Goal: Information Seeking & Learning: Learn about a topic

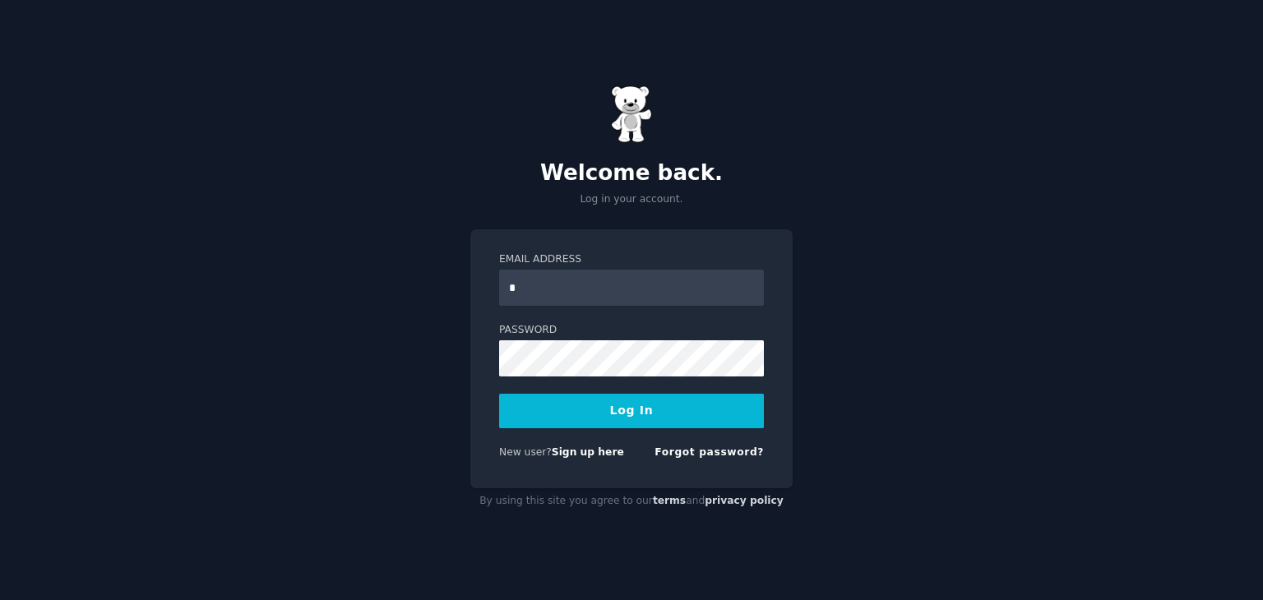
type input "**********"
click at [499, 394] on button "Log In" at bounding box center [631, 411] width 265 height 35
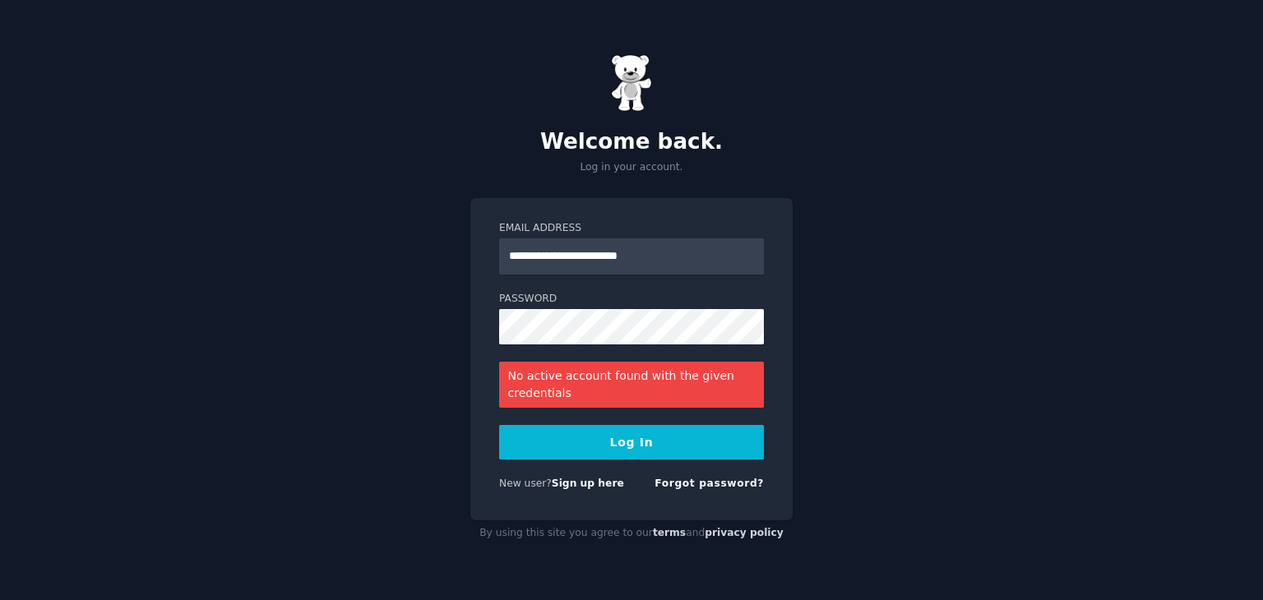
click at [618, 442] on button "Log In" at bounding box center [631, 442] width 265 height 35
click at [725, 484] on link "Forgot password?" at bounding box center [709, 484] width 109 height 12
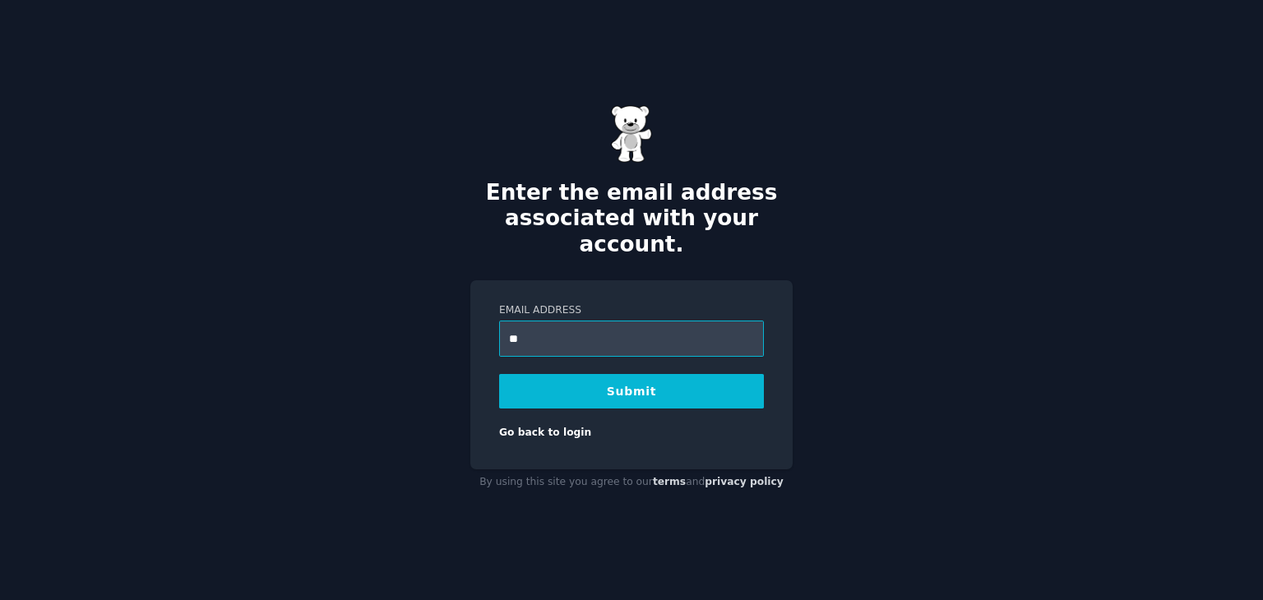
type input "*"
type input "**********"
click at [628, 384] on button "Submit" at bounding box center [631, 391] width 265 height 35
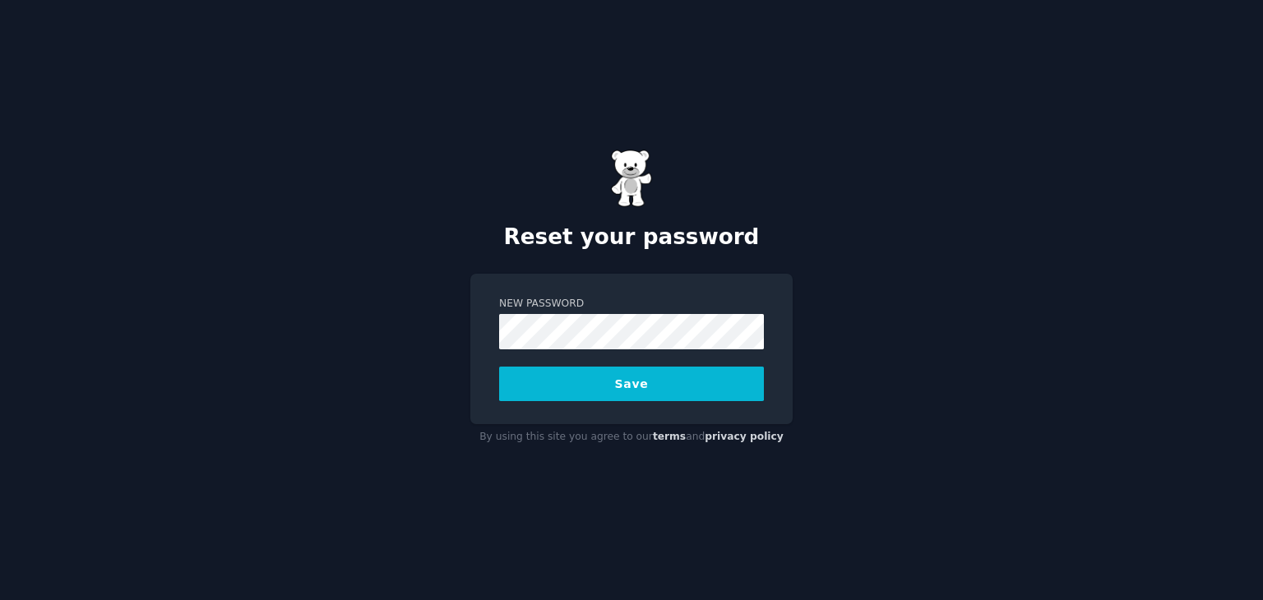
click at [499, 367] on button "Save" at bounding box center [631, 384] width 265 height 35
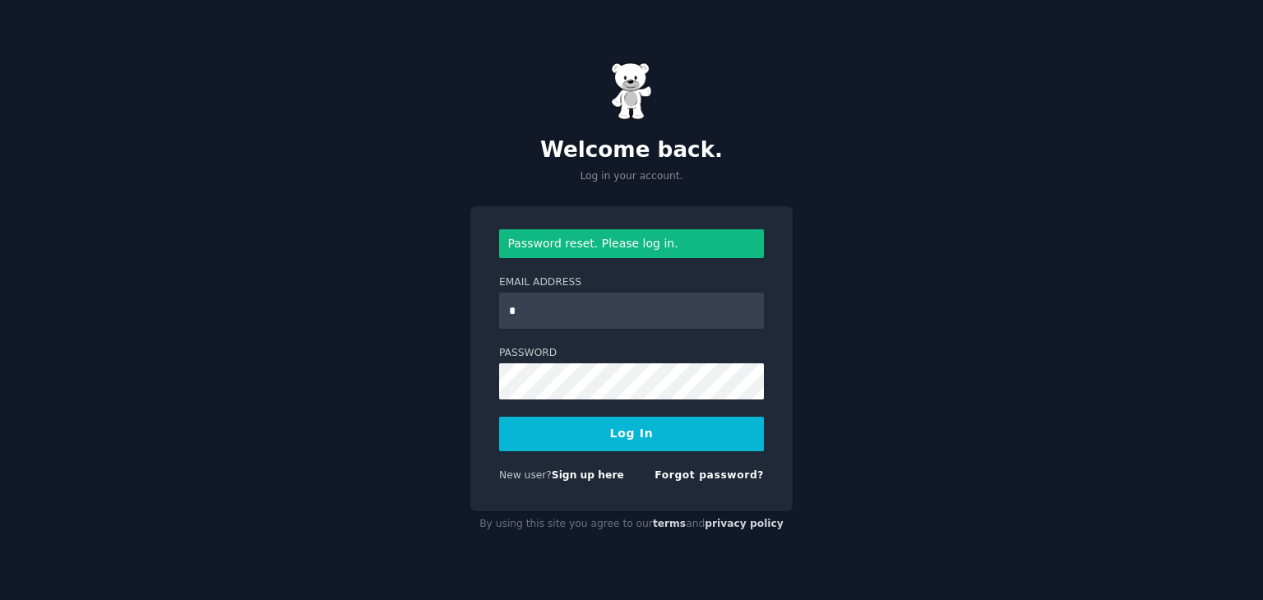
type input "**********"
click at [499, 417] on button "Log In" at bounding box center [631, 434] width 265 height 35
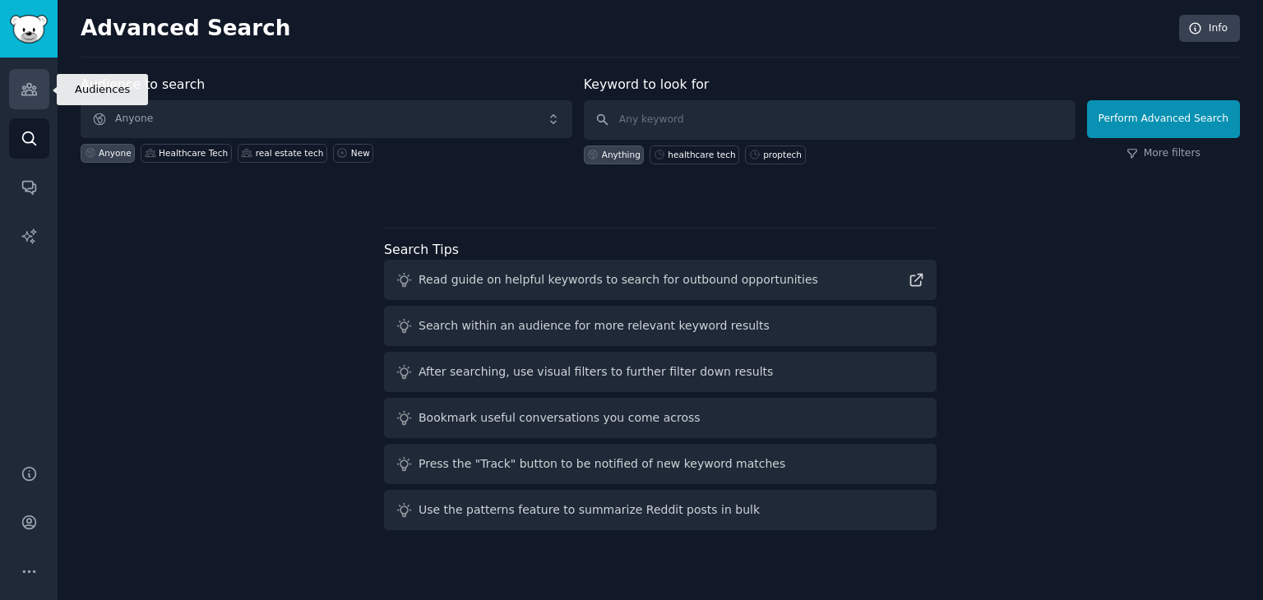
click at [9, 86] on link "Audiences" at bounding box center [29, 89] width 40 height 40
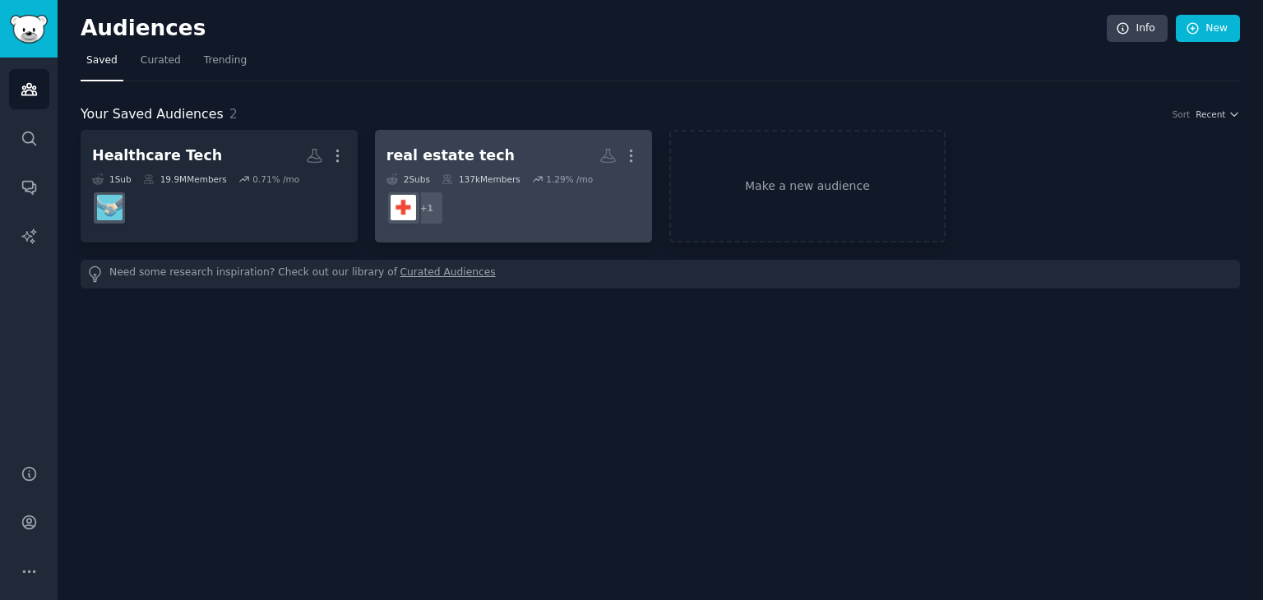
click at [504, 196] on dd "+ 1" at bounding box center [513, 208] width 254 height 46
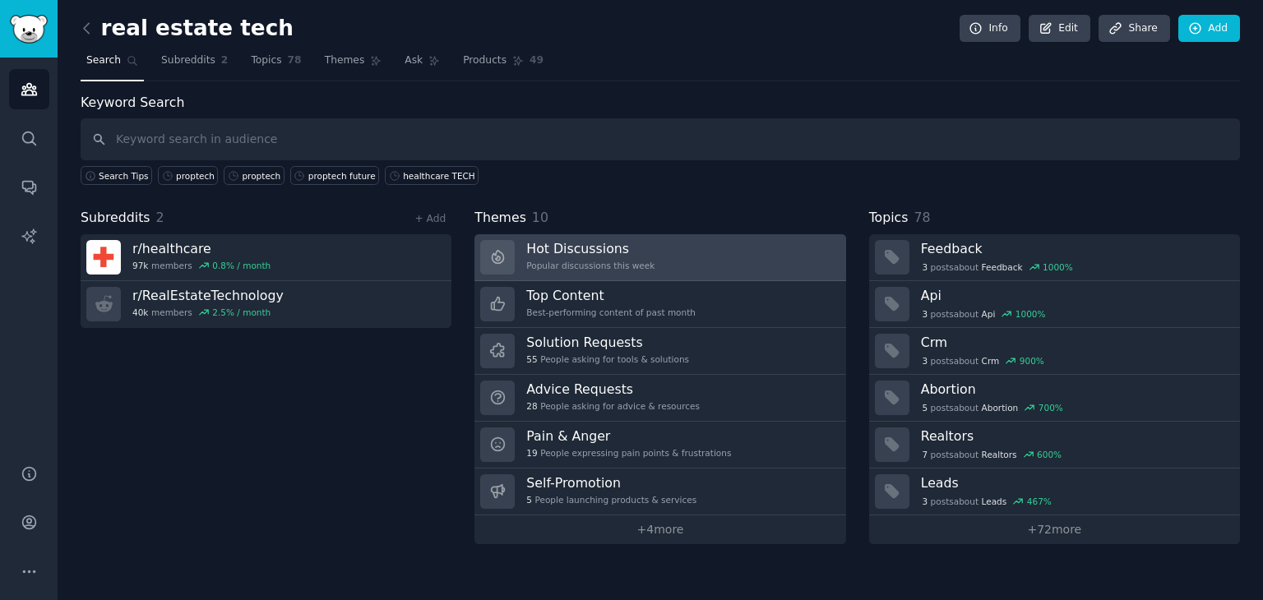
click at [595, 244] on h3 "Hot Discussions" at bounding box center [590, 248] width 128 height 17
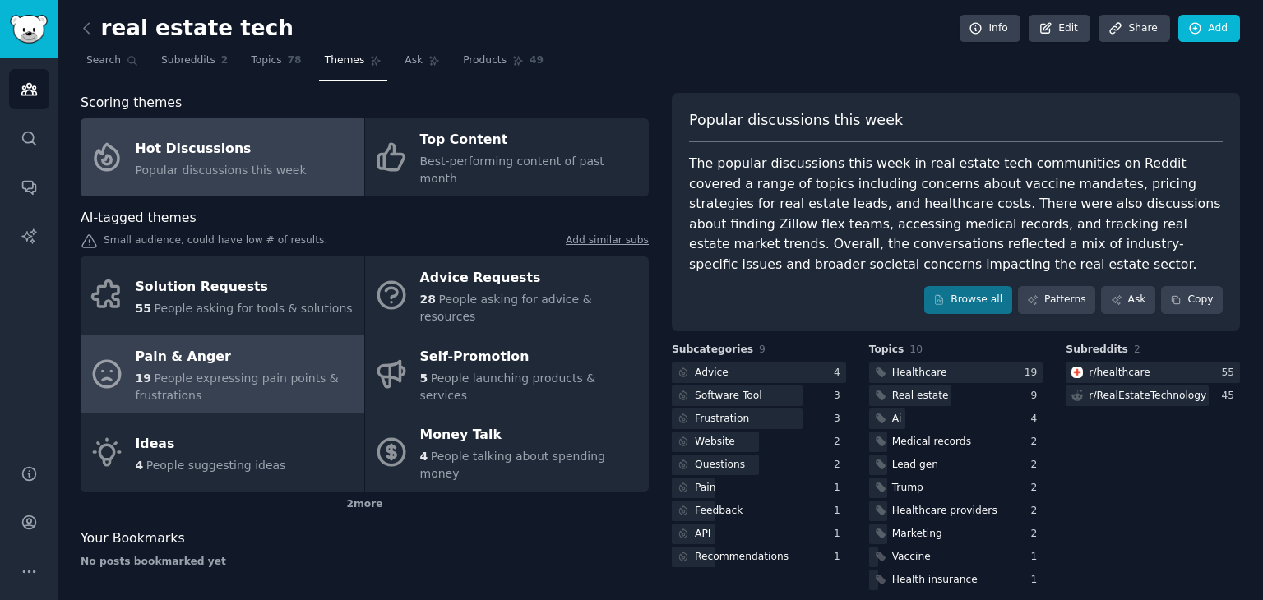
click at [308, 344] on div "Pain & Anger" at bounding box center [246, 357] width 220 height 26
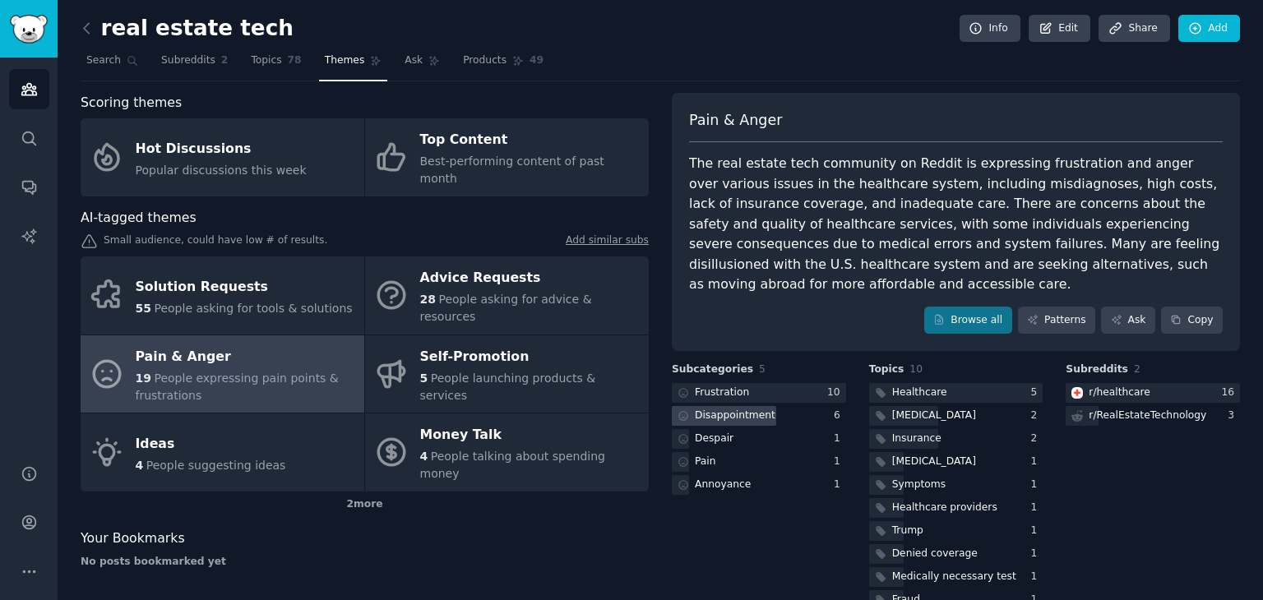
click at [831, 406] on div "Disappointment" at bounding box center [759, 416] width 174 height 21
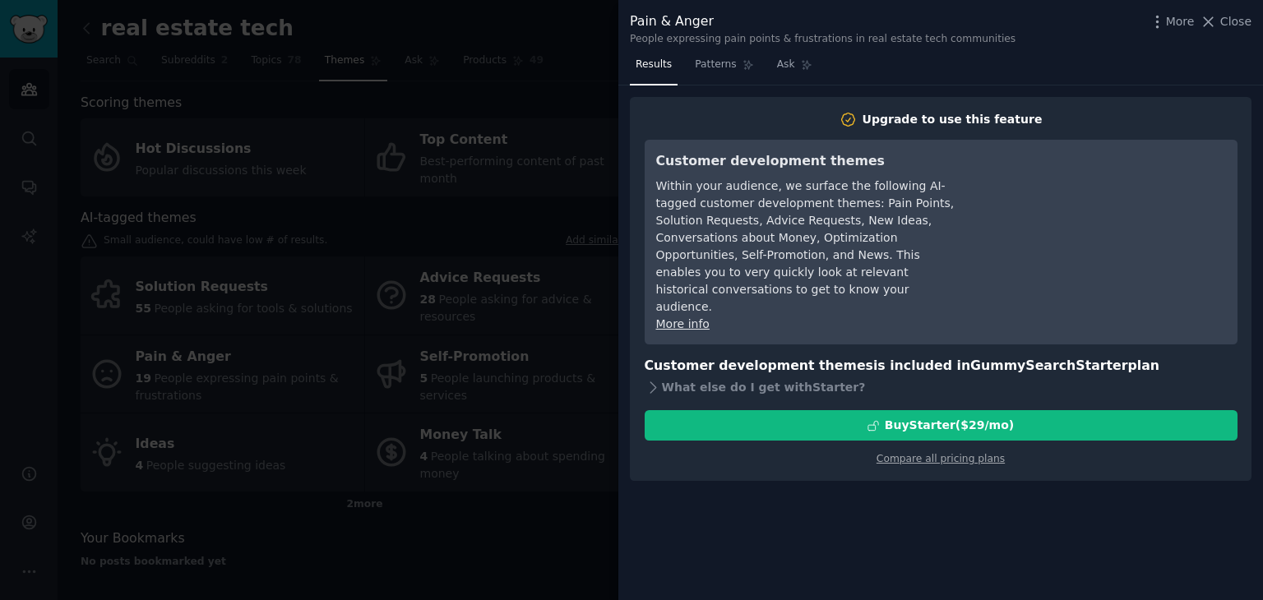
click at [600, 26] on div at bounding box center [631, 300] width 1263 height 600
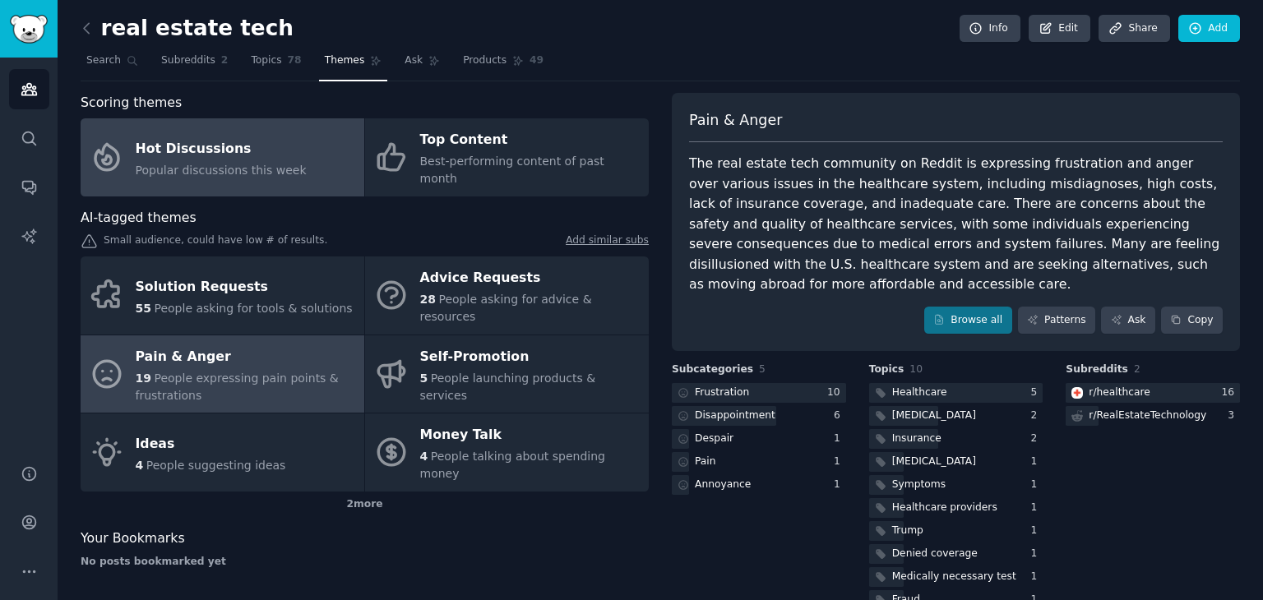
click at [284, 164] on span "Popular discussions this week" at bounding box center [221, 170] width 171 height 13
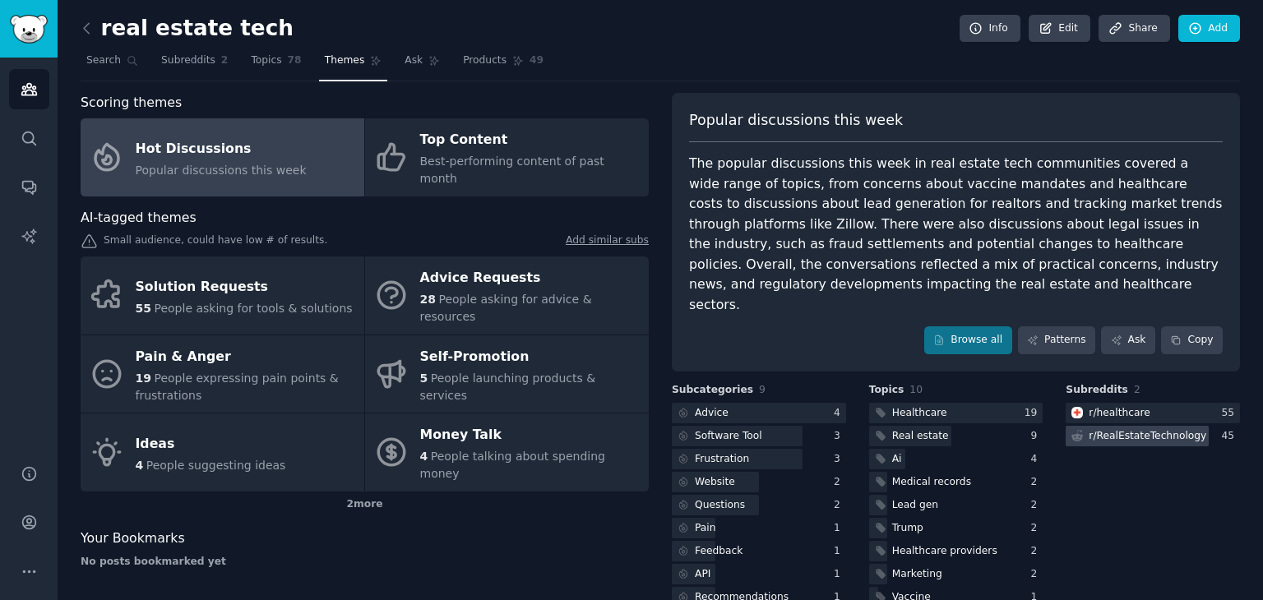
click at [1080, 426] on div "r/ RealEstateTechnology" at bounding box center [1137, 436] width 143 height 21
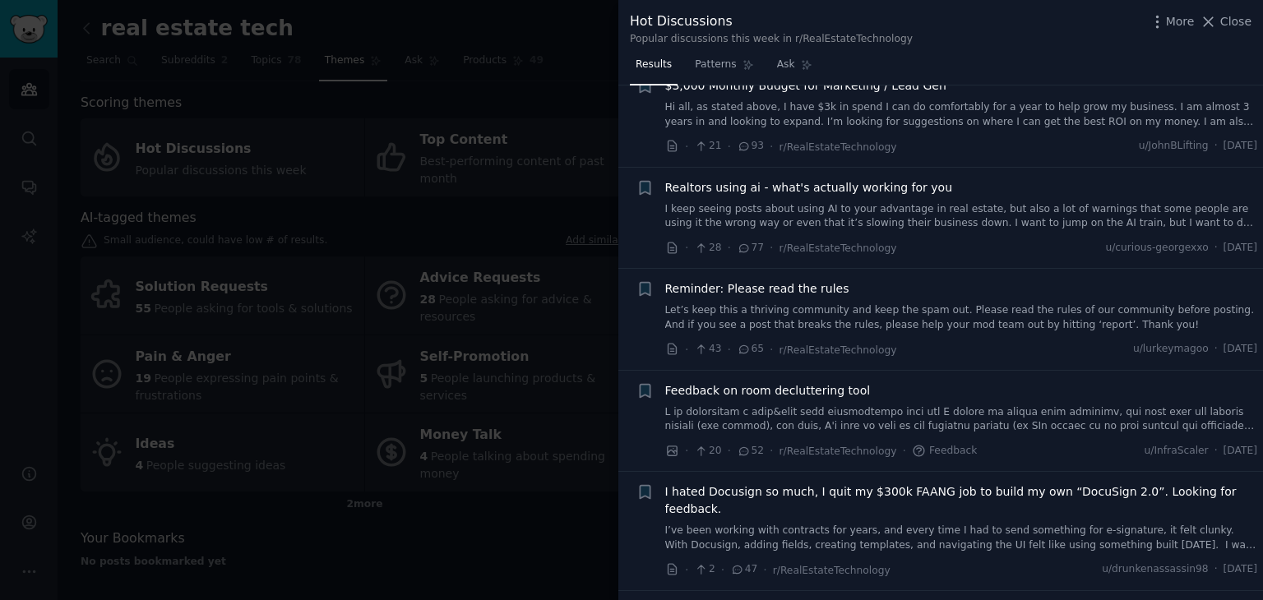
scroll to position [46, 0]
click at [989, 207] on link "I keep seeing posts about using AI to your advantage in real estate, but also a…" at bounding box center [961, 215] width 593 height 29
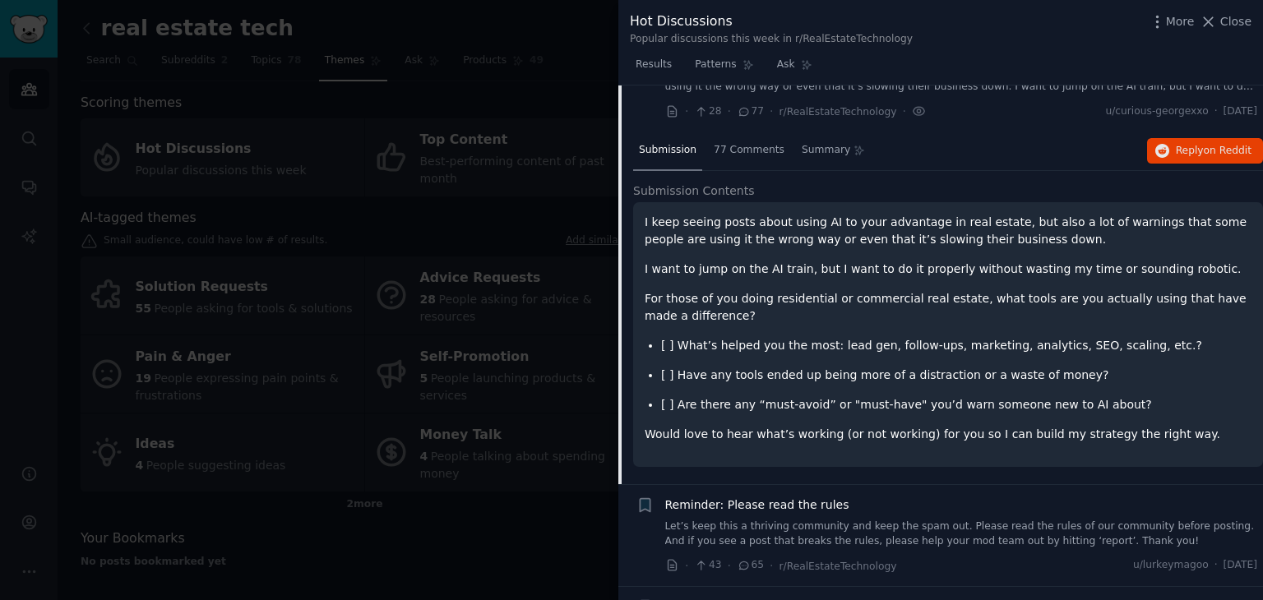
scroll to position [183, 0]
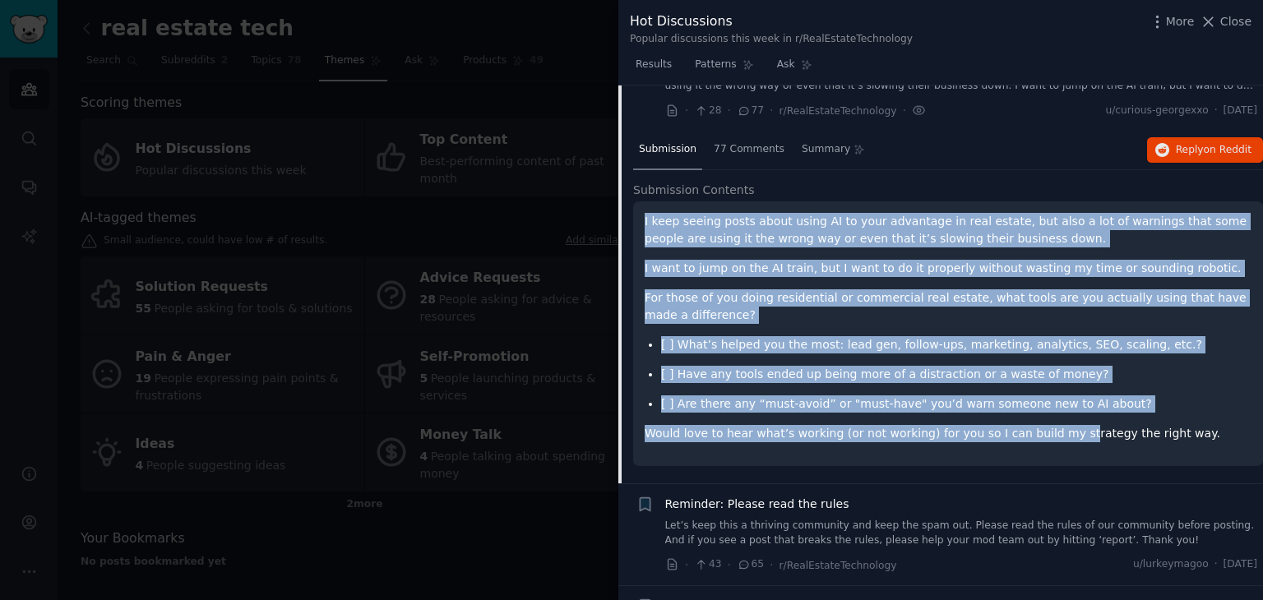
drag, startPoint x: 633, startPoint y: 213, endPoint x: 1078, endPoint y: 471, distance: 514.4
click at [1053, 453] on div "I keep seeing posts about using AI to your advantage in real estate, but also a…" at bounding box center [948, 333] width 630 height 265
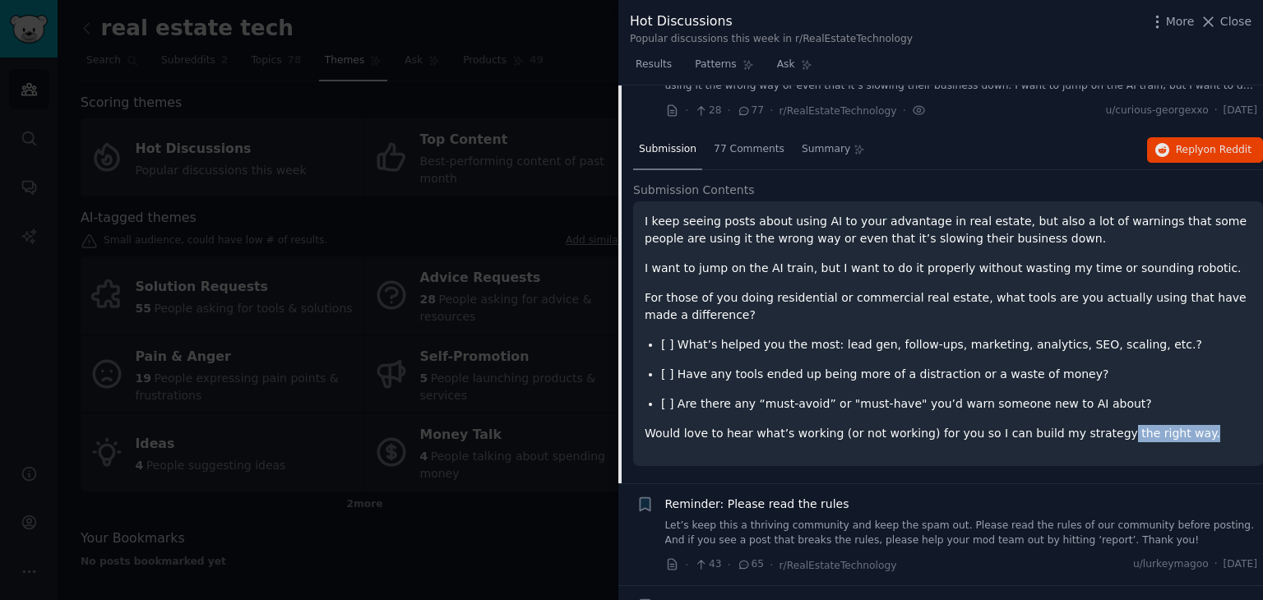
drag, startPoint x: 1078, startPoint y: 471, endPoint x: 1155, endPoint y: 421, distance: 92.1
click at [1155, 421] on div "Submission Contents I keep seeing posts about using AI to your advantage in rea…" at bounding box center [948, 333] width 630 height 303
click at [1178, 446] on div "I keep seeing posts about using AI to your advantage in real estate, but also a…" at bounding box center [948, 333] width 630 height 265
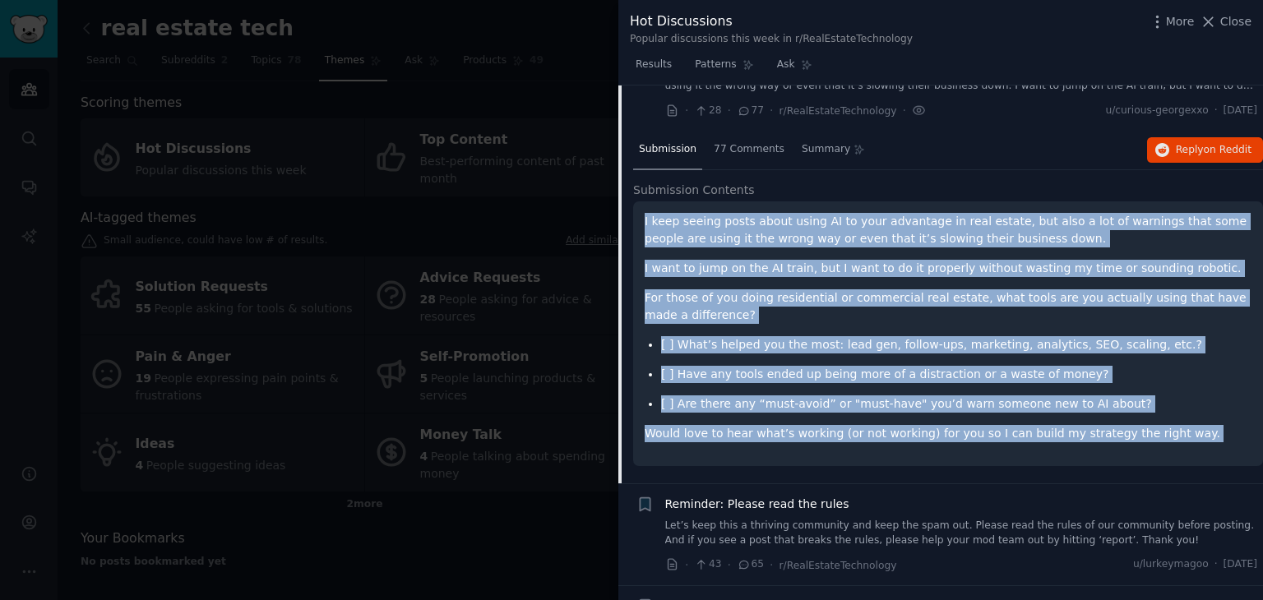
drag, startPoint x: 1178, startPoint y: 446, endPoint x: 635, endPoint y: 213, distance: 591.2
click at [635, 213] on div "I keep seeing posts about using AI to your advantage in real estate, but also a…" at bounding box center [948, 333] width 630 height 265
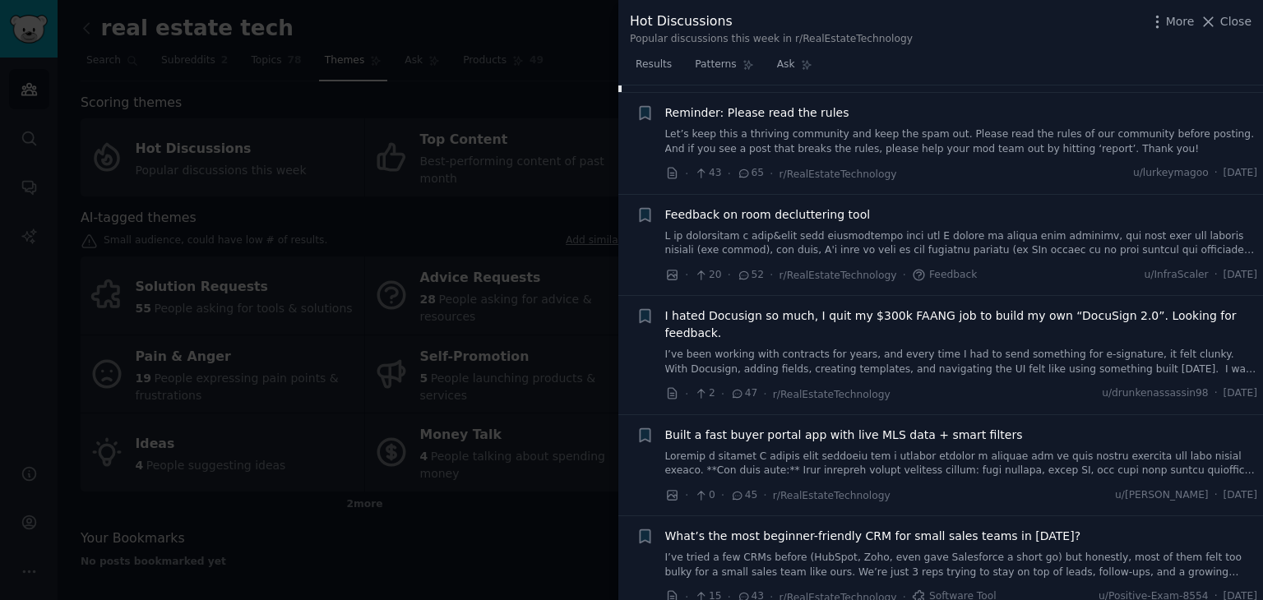
scroll to position [814, 0]
